Goal: Use online tool/utility: Utilize a website feature to perform a specific function

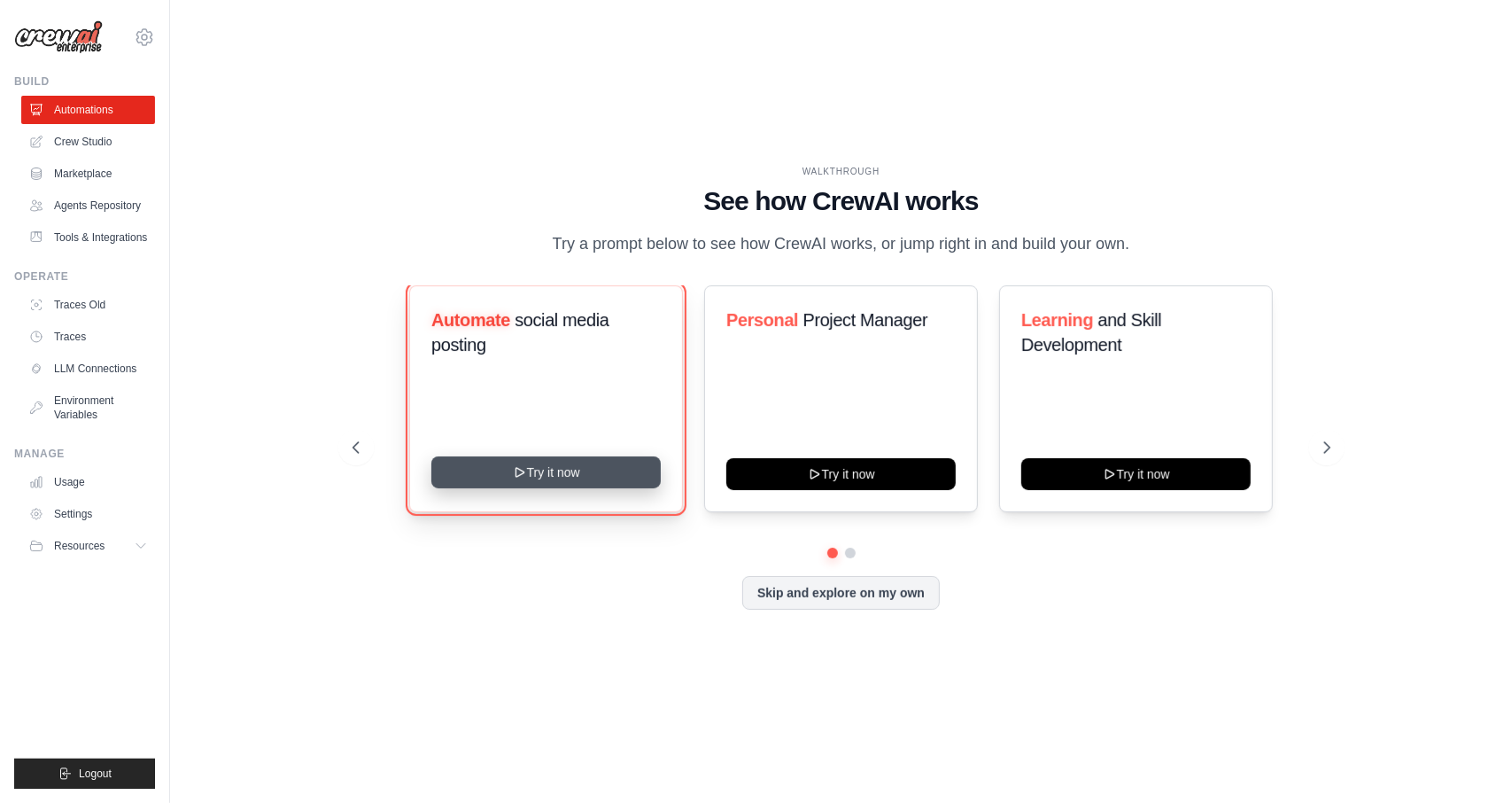
click at [528, 487] on button "Try it now" at bounding box center [546, 472] width 230 height 32
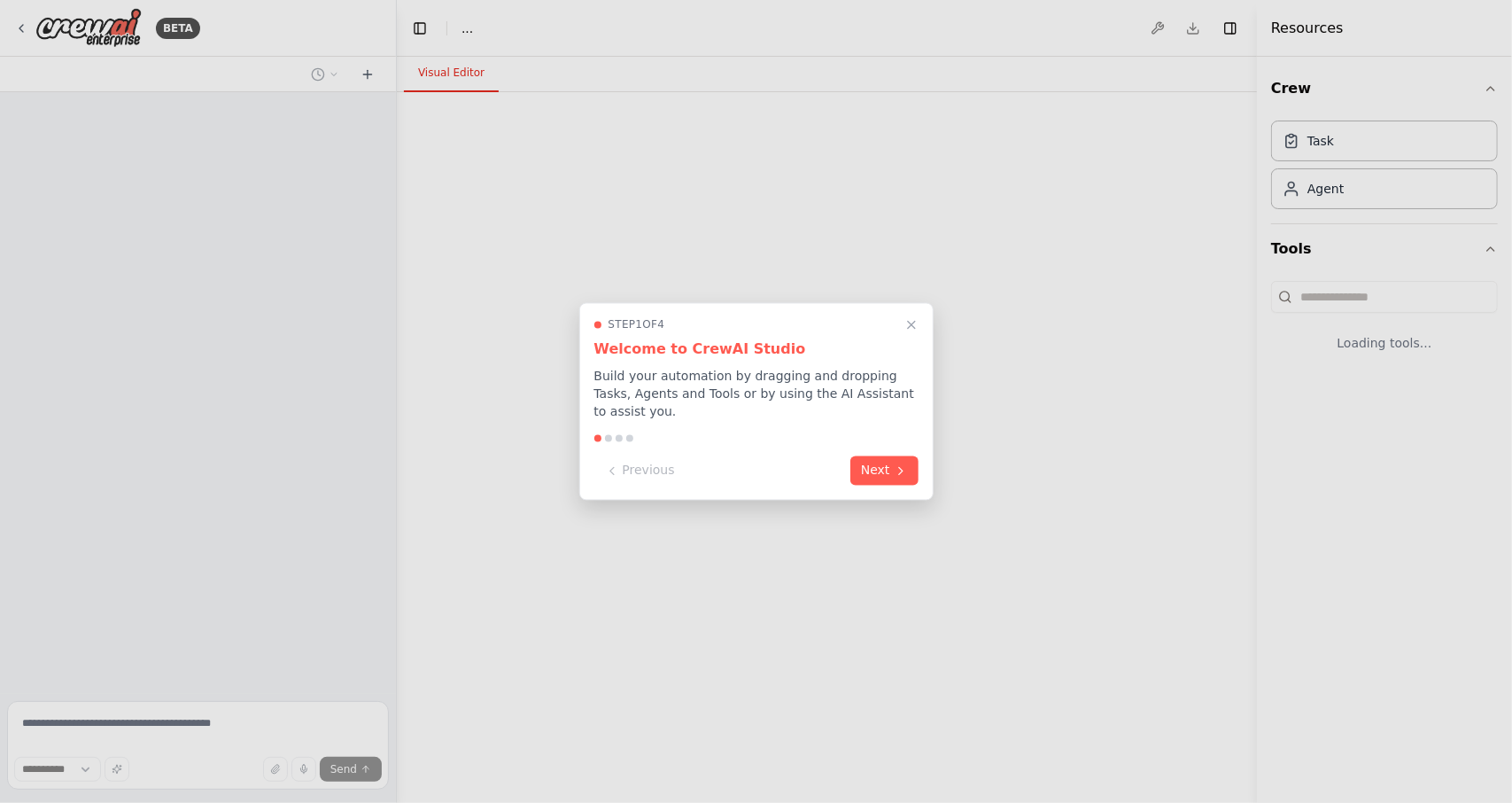
select select "****"
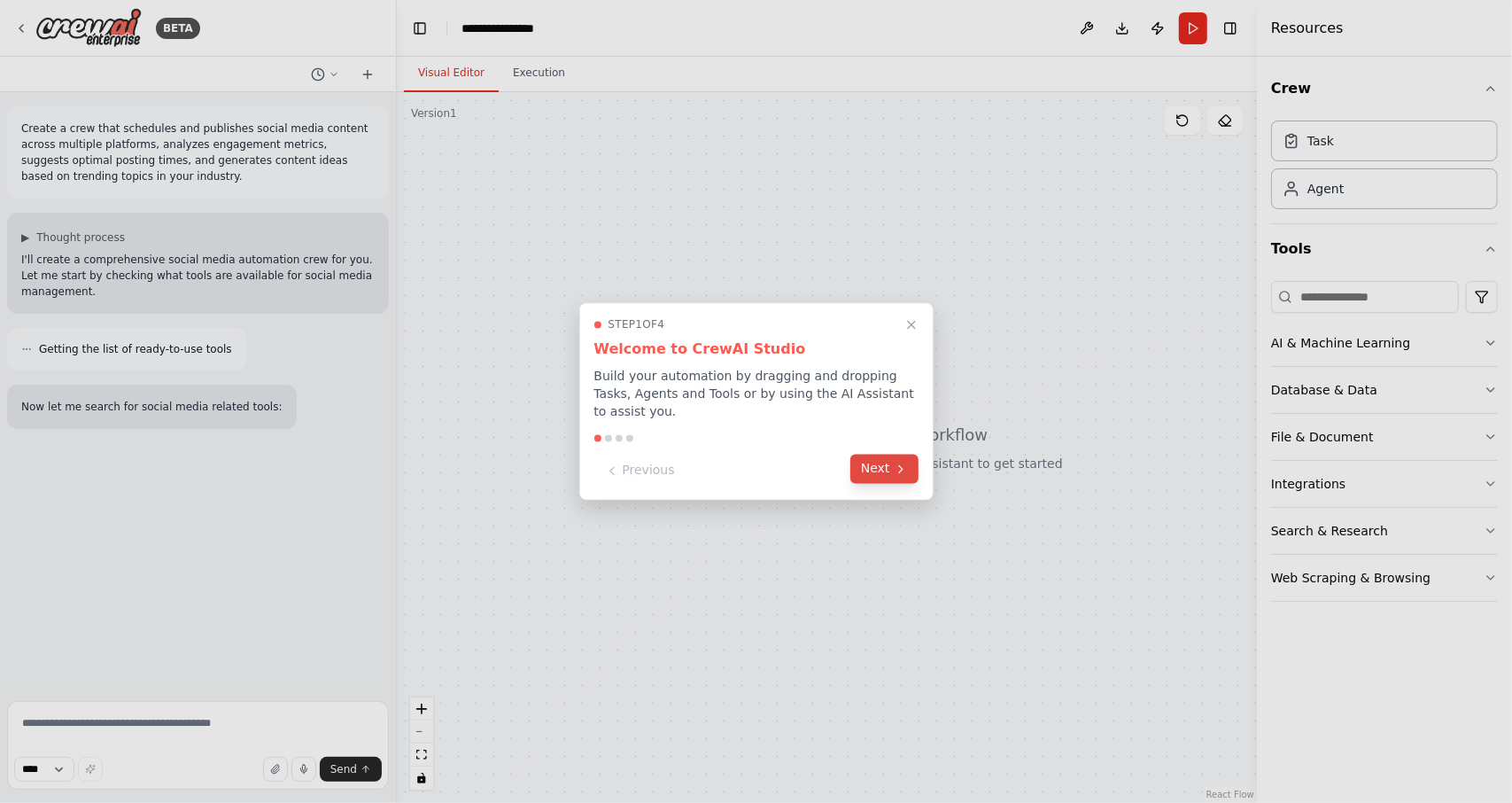
click at [887, 474] on button "Next" at bounding box center [884, 469] width 68 height 29
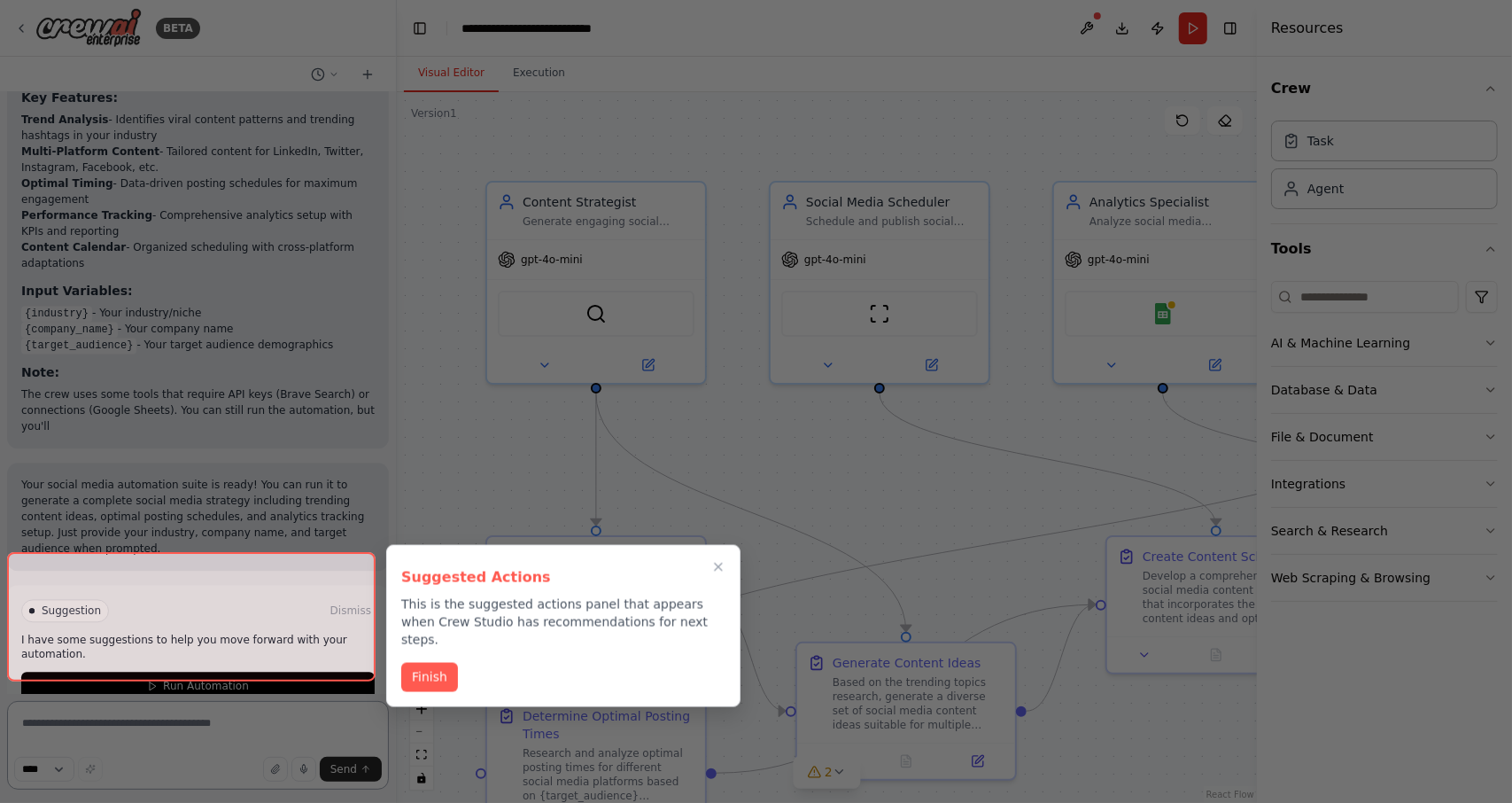
scroll to position [2543, 0]
